Goal: Information Seeking & Learning: Learn about a topic

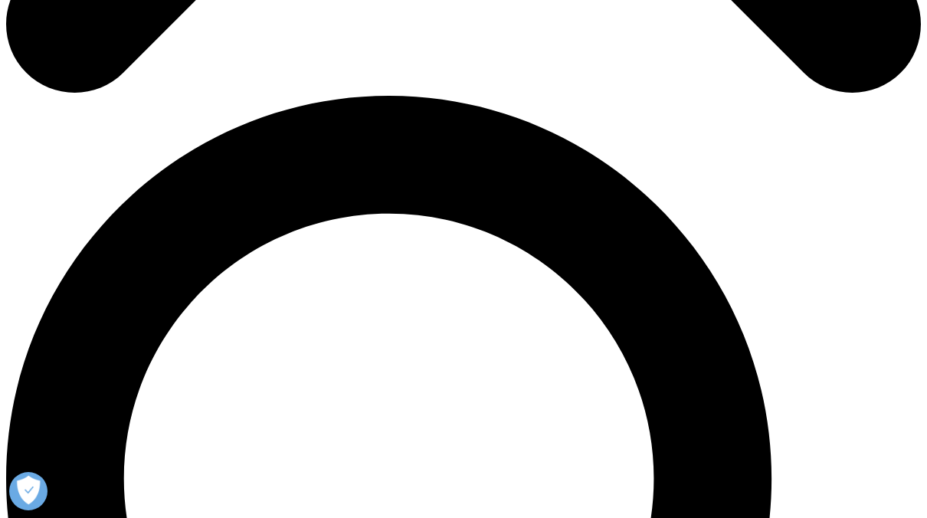
scroll to position [822, 0]
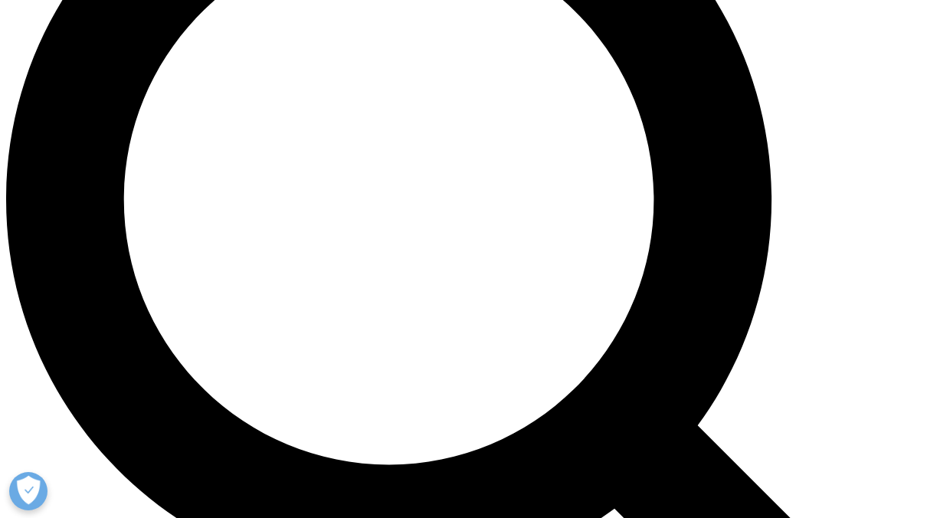
scroll to position [1226, 0]
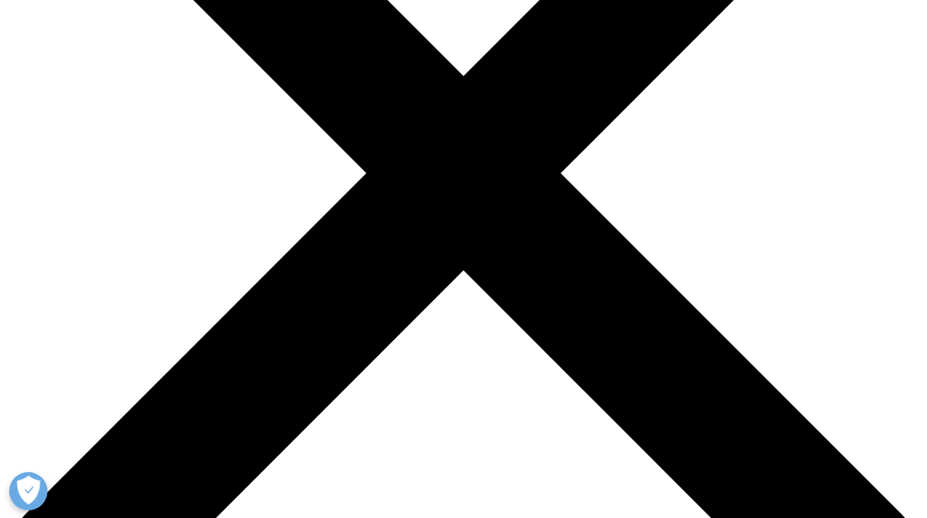
scroll to position [613, 0]
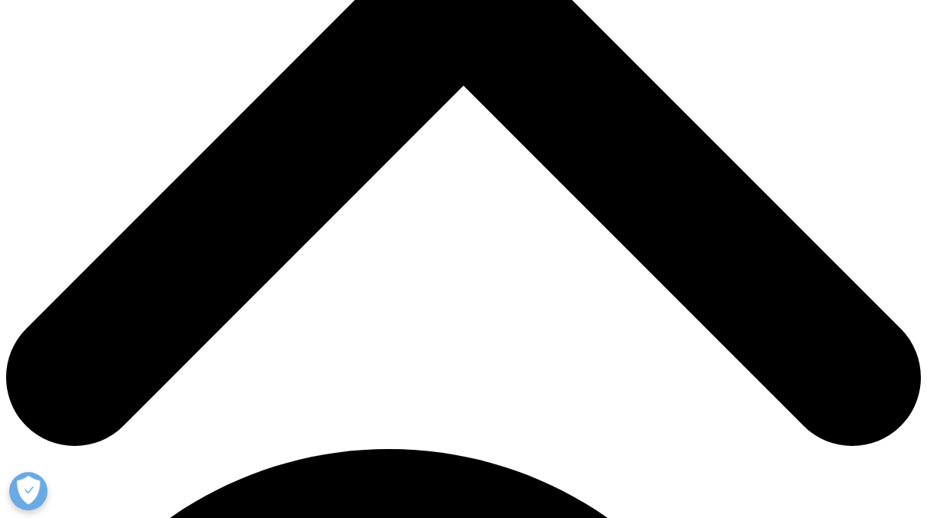
scroll to position [460, 0]
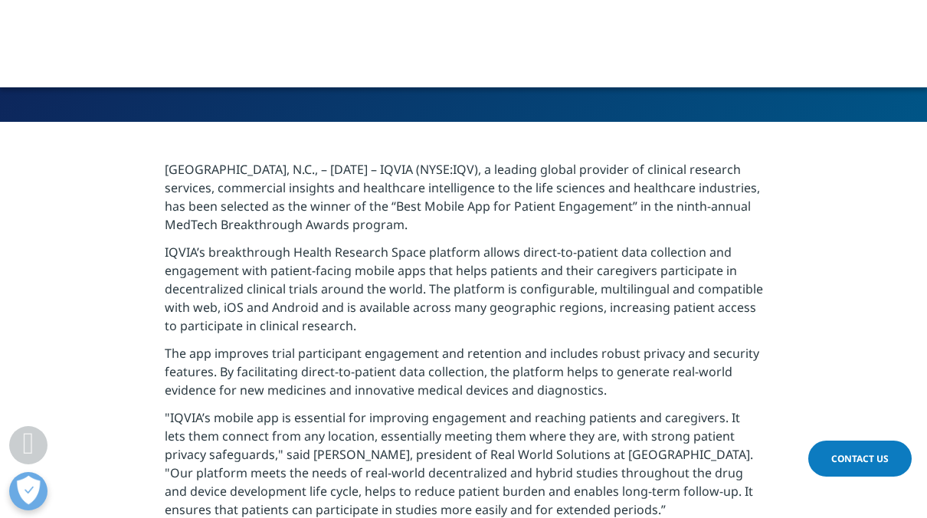
click at [319, 309] on p "IQVIA’s breakthrough Health Research Space platform allows direct-to-patient da…" at bounding box center [464, 293] width 598 height 101
click at [428, 313] on p "IQVIA’s breakthrough Health Research Space platform allows direct-to-patient da…" at bounding box center [464, 293] width 598 height 101
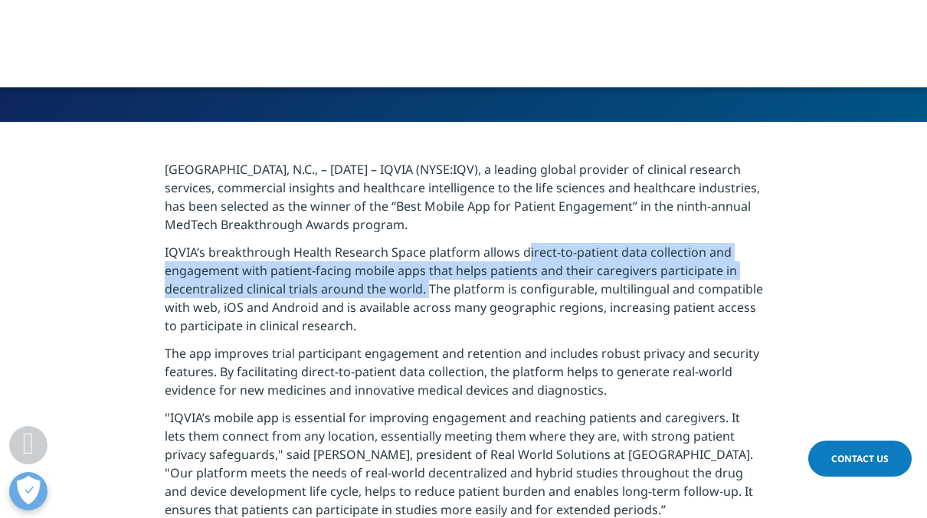
drag, startPoint x: 518, startPoint y: 253, endPoint x: 421, endPoint y: 288, distance: 102.8
click at [421, 288] on p "IQVIA’s breakthrough Health Research Space platform allows direct-to-patient da…" at bounding box center [464, 293] width 598 height 101
copy p "direct-to-patient data collection and engagement with patient-facing mobile app…"
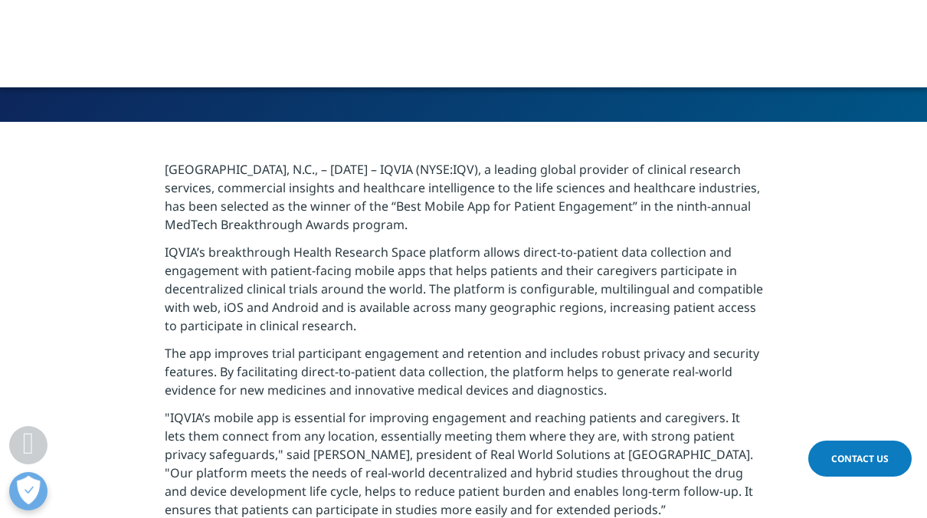
click at [510, 368] on p "The app improves trial participant engagement and retention and includes robust…" at bounding box center [464, 376] width 598 height 64
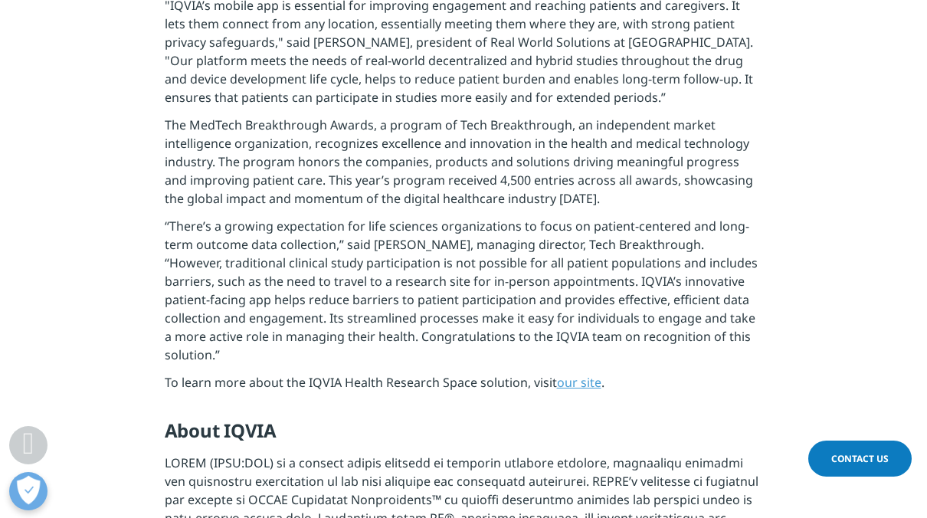
scroll to position [919, 0]
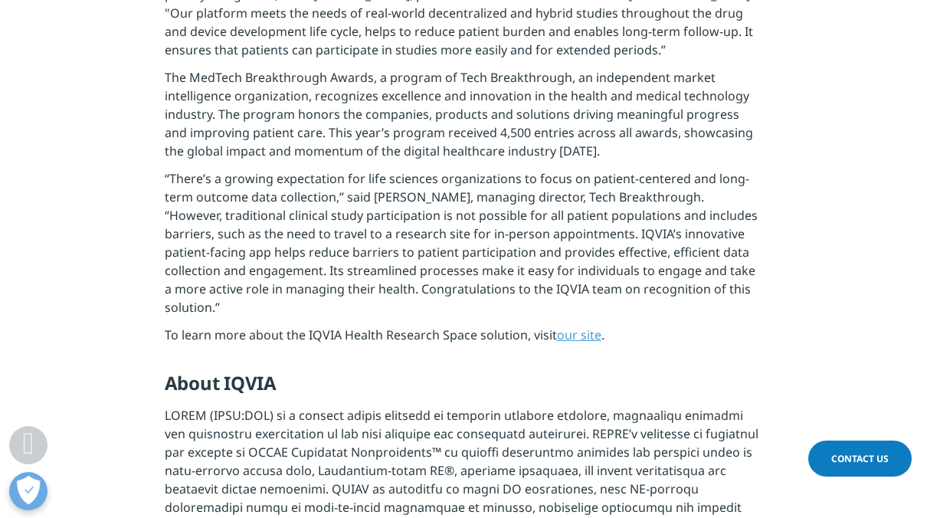
drag, startPoint x: 420, startPoint y: 310, endPoint x: 412, endPoint y: 319, distance: 12.0
click at [420, 326] on p "To learn more about the IQVIA Health Research Space solution, visit our site ." at bounding box center [464, 340] width 598 height 28
